Goal: Task Accomplishment & Management: Use online tool/utility

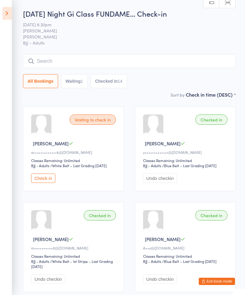
click at [121, 48] on div "[DATE] Night Gi Class FUNDAME… Check-in [DATE] 6:30pm [PERSON_NAME] BJJ Mats BJ…" at bounding box center [129, 49] width 213 height 83
click at [127, 58] on input "search" at bounding box center [129, 61] width 213 height 14
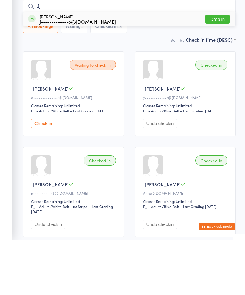
type input "Jj"
click at [215, 70] on button "Drop in" at bounding box center [218, 74] width 24 height 9
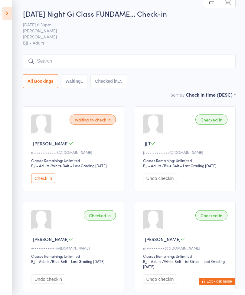
click at [83, 82] on div "1" at bounding box center [82, 81] width 2 height 5
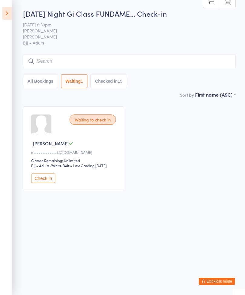
click at [42, 79] on button "All Bookings" at bounding box center [40, 81] width 35 height 14
select select "5"
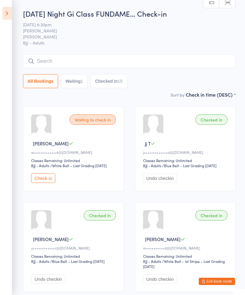
click at [11, 10] on icon at bounding box center [6, 13] width 9 height 13
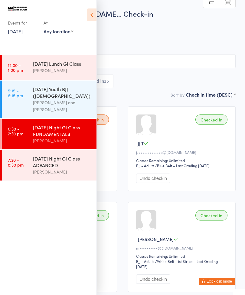
click at [73, 124] on div "[DATE] Night Gi Class FUNDAMENTALS" at bounding box center [62, 130] width 58 height 13
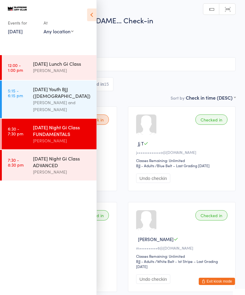
click at [144, 71] on input "search" at bounding box center [122, 64] width 226 height 14
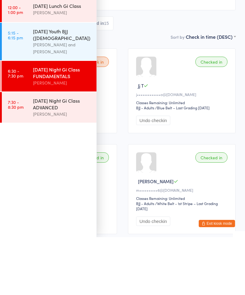
scroll to position [58, 0]
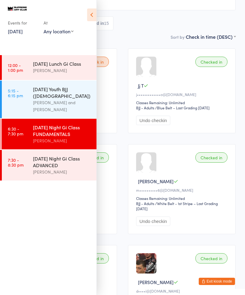
click at [94, 10] on icon at bounding box center [91, 14] width 9 height 13
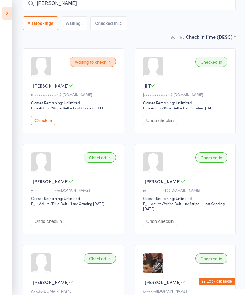
click at [100, 7] on input "[PERSON_NAME]" at bounding box center [129, 3] width 213 height 14
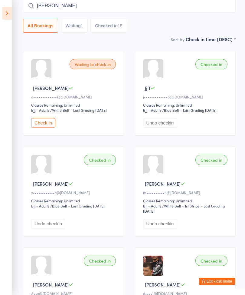
scroll to position [55, 0]
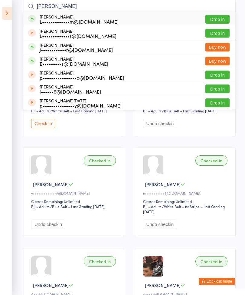
type input "[PERSON_NAME]"
click at [225, 22] on button "Drop in" at bounding box center [218, 19] width 24 height 9
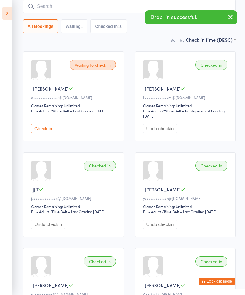
click at [12, 19] on icon at bounding box center [6, 13] width 9 height 13
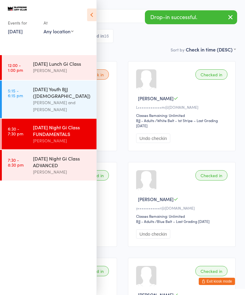
scroll to position [45, 0]
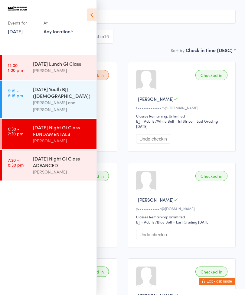
click at [64, 156] on div "[DATE] Night Gi Class ADVANCED" at bounding box center [62, 161] width 58 height 13
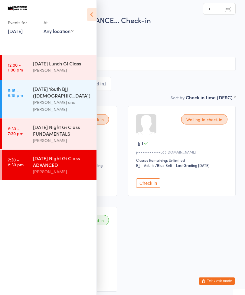
scroll to position [0, 0]
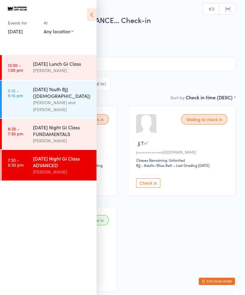
click at [135, 88] on div "All Bookings Waiting 2 Checked in 1" at bounding box center [122, 84] width 226 height 14
click at [95, 18] on icon at bounding box center [91, 14] width 9 height 13
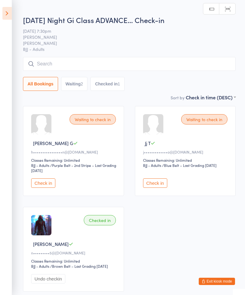
click at [107, 65] on input "search" at bounding box center [129, 64] width 213 height 14
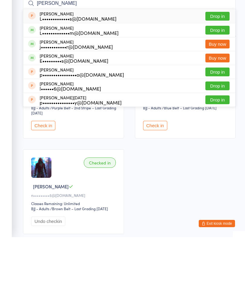
type input "[PERSON_NAME]"
click at [222, 84] on button "Drop in" at bounding box center [218, 88] width 24 height 9
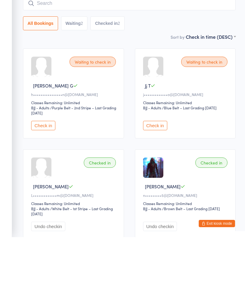
click at [69, 54] on input "search" at bounding box center [129, 61] width 213 height 14
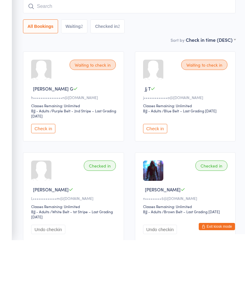
click at [72, 54] on input "search" at bounding box center [129, 61] width 213 height 14
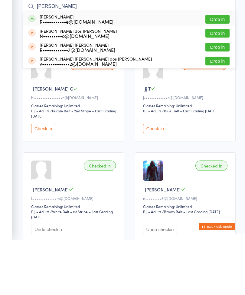
type input "[PERSON_NAME]"
click at [219, 70] on button "Drop in" at bounding box center [218, 74] width 24 height 9
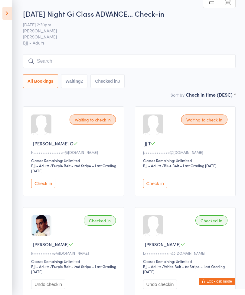
click at [37, 57] on input "search" at bounding box center [129, 61] width 213 height 14
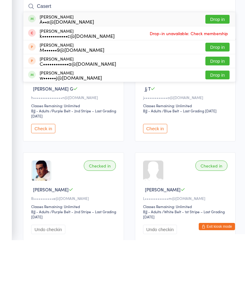
type input "Casert"
click at [50, 74] on div "A••x@[DOMAIN_NAME]" at bounding box center [67, 76] width 54 height 5
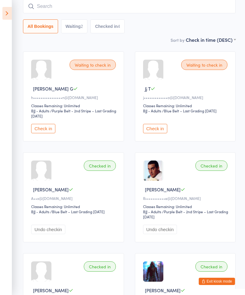
click at [11, 18] on icon at bounding box center [6, 13] width 9 height 13
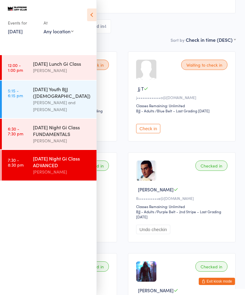
click at [59, 160] on div "[DATE] Night Gi Class ADVANCED" at bounding box center [62, 161] width 58 height 13
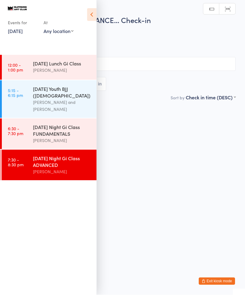
scroll to position [0, 0]
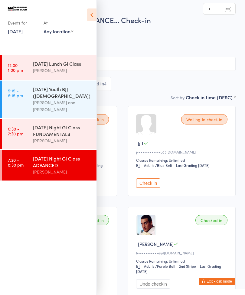
click at [159, 35] on span "[PERSON_NAME]" at bounding box center [117, 37] width 217 height 6
click at [180, 63] on input "search" at bounding box center [122, 64] width 226 height 14
click at [88, 12] on icon at bounding box center [91, 14] width 9 height 13
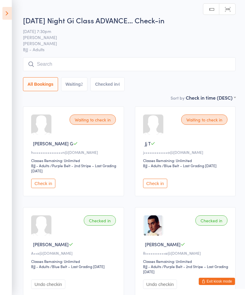
click at [119, 76] on div "All Bookings Waiting 2 Checked in 4" at bounding box center [129, 74] width 213 height 34
click at [176, 83] on div "All Bookings Waiting 2 Checked in 4" at bounding box center [129, 84] width 213 height 14
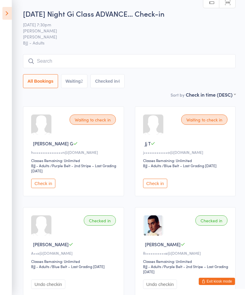
click at [168, 51] on div "[DATE] Night Gi Class ADVANCE… Check-in [DATE] 7:30pm [PERSON_NAME] BJJ Mats BJ…" at bounding box center [129, 49] width 213 height 83
click at [174, 59] on input "search" at bounding box center [129, 61] width 213 height 14
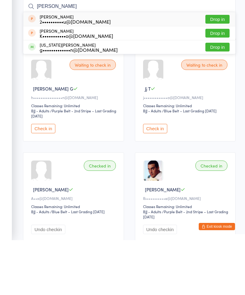
type input "[PERSON_NAME]"
click at [218, 97] on button "Drop in" at bounding box center [218, 101] width 24 height 9
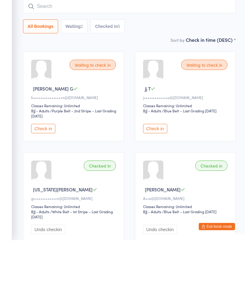
click at [42, 54] on input "search" at bounding box center [129, 61] width 213 height 14
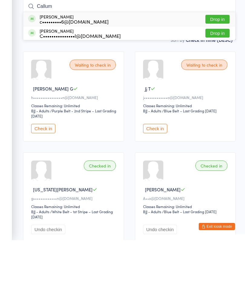
type input "Callum"
click at [220, 70] on button "Drop in" at bounding box center [218, 74] width 24 height 9
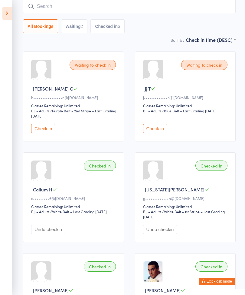
click at [91, 7] on input "search" at bounding box center [129, 6] width 213 height 14
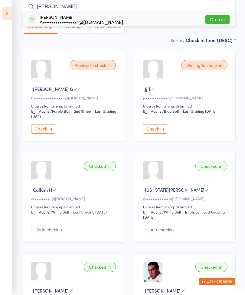
type input "[PERSON_NAME]"
click at [214, 17] on button "Drop in" at bounding box center [218, 19] width 24 height 9
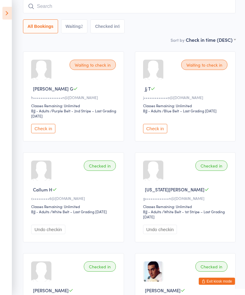
scroll to position [55, 0]
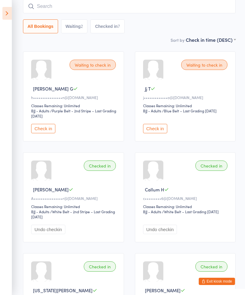
click at [67, 8] on input "search" at bounding box center [129, 6] width 213 height 14
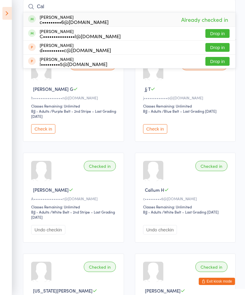
type input "Cal"
click at [219, 35] on button "Drop in" at bounding box center [218, 33] width 24 height 9
